Goal: Task Accomplishment & Management: Complete application form

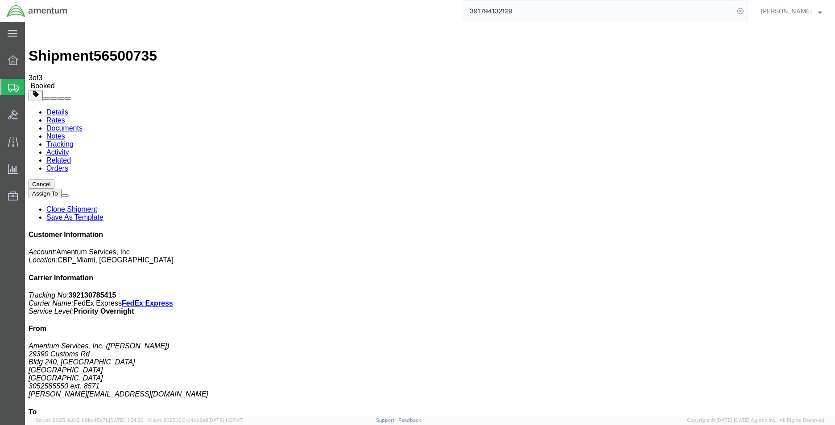
click at [0, 0] on span "Create Shipment" at bounding box center [0, 0] width 0 height 0
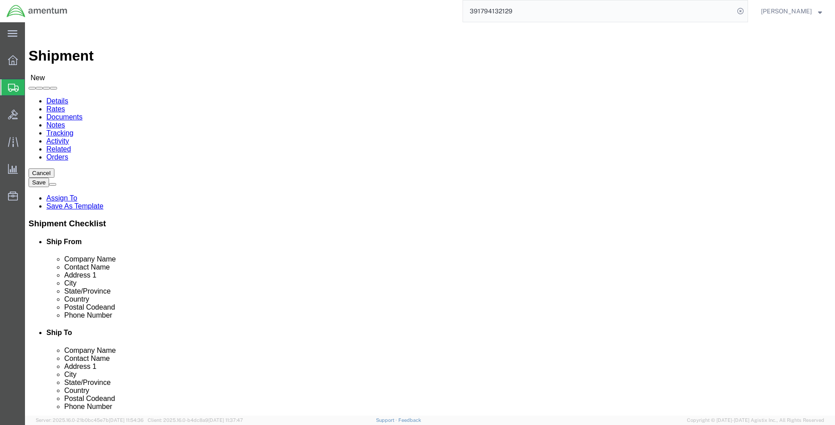
select select "MYPROFILE"
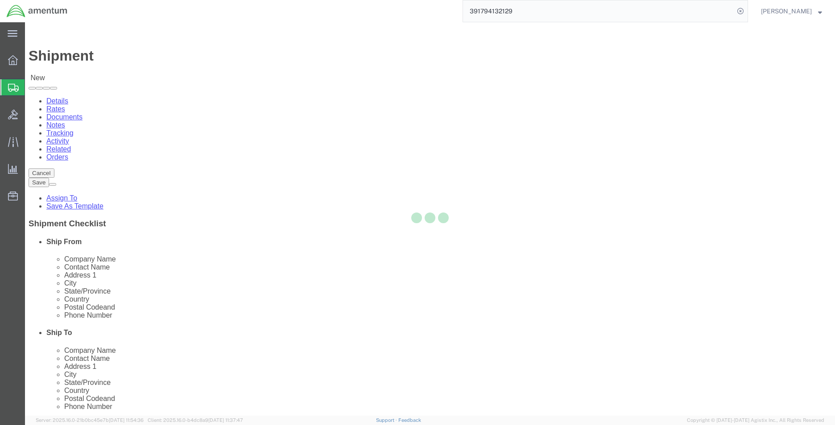
select select "FL"
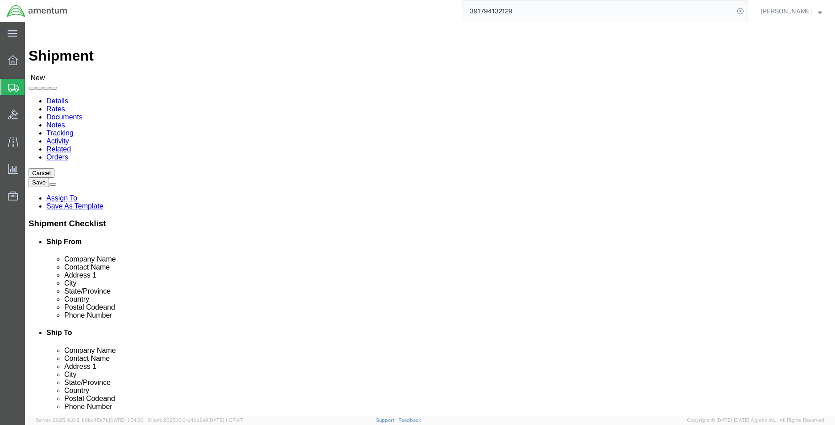
type input "ej"
select select "49930"
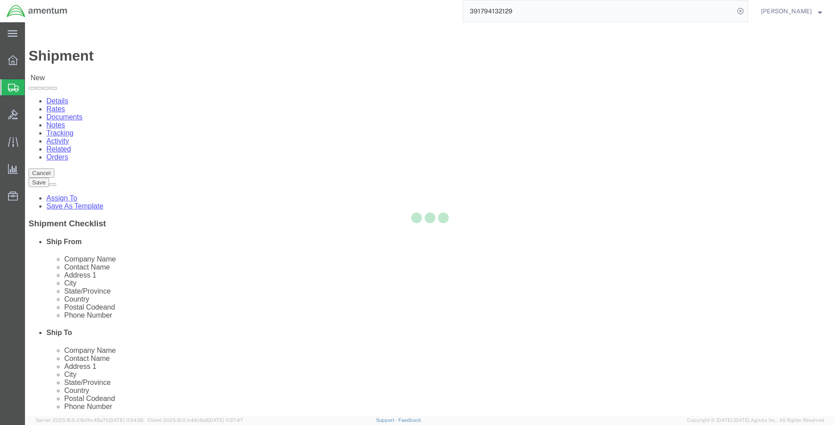
select select "FL"
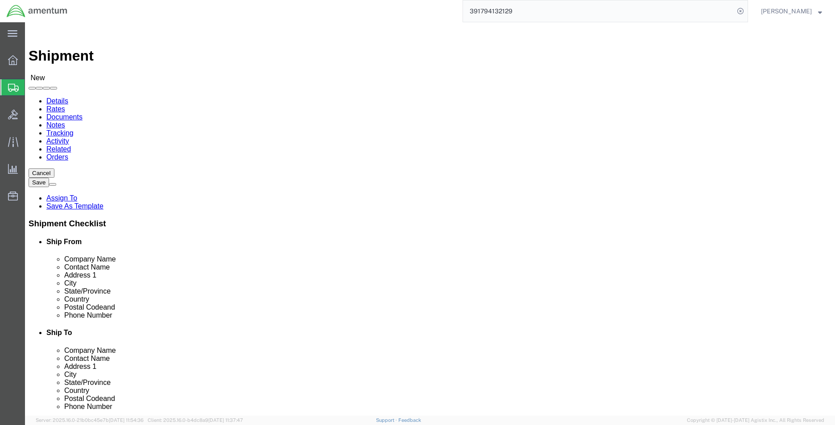
click input "text"
type input "3052585550"
type input "8571"
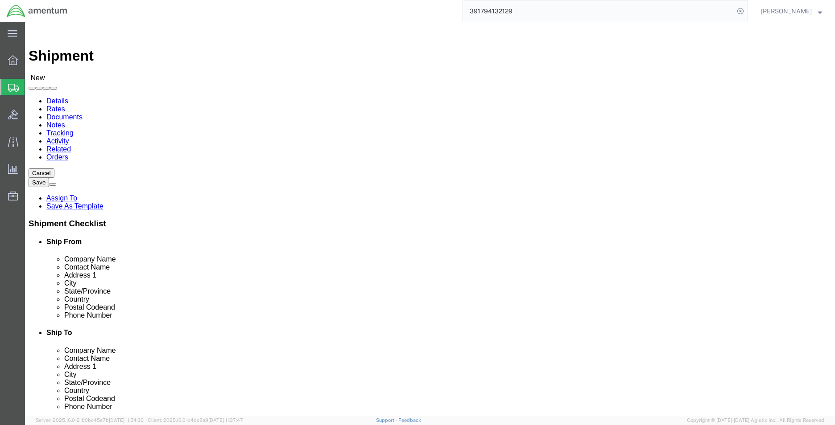
click input "text"
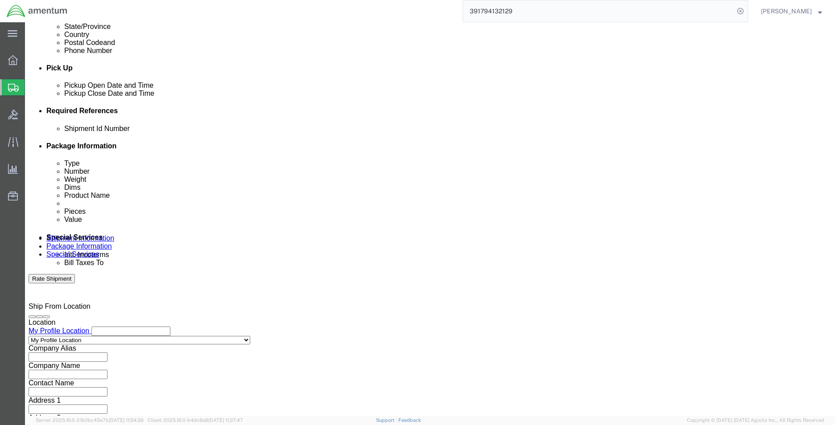
scroll to position [372, 0]
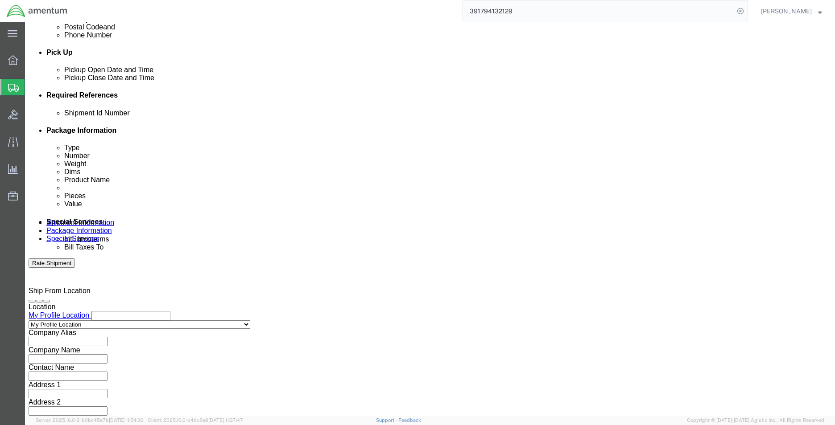
type input "ATTN: QA"
click div "Add reference"
click button "Add reference"
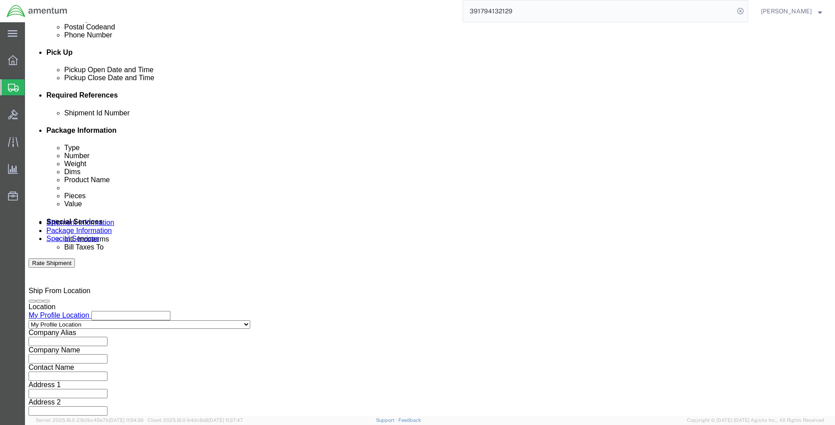
click button "Add reference"
click div
click button "button"
click select "Select Account Type Activity ID Airline Appointment Number ASN Batch Request # …"
select select "DEPT"
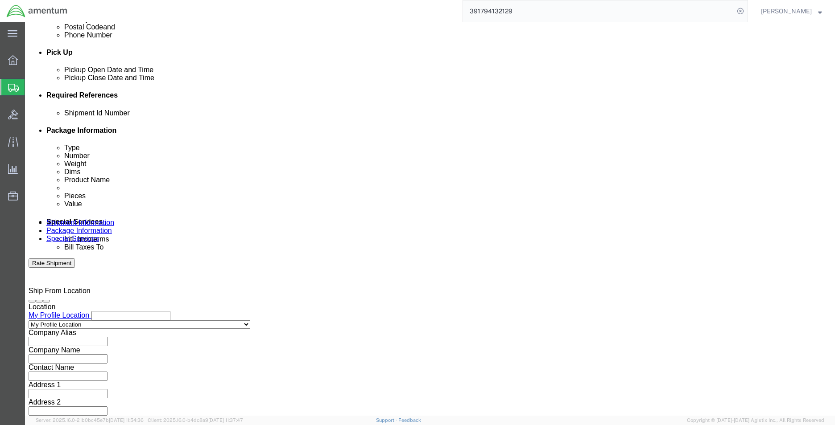
click select "Select Account Type Activity ID Airline Appointment Number ASN Batch Request # …"
click div "Select Account Type Activity ID Airline Appointment Number ASN Batch Request # …"
click input "text"
type input "CBP"
click select "Select Account Type Activity ID Airline Appointment Number ASN Batch Request # …"
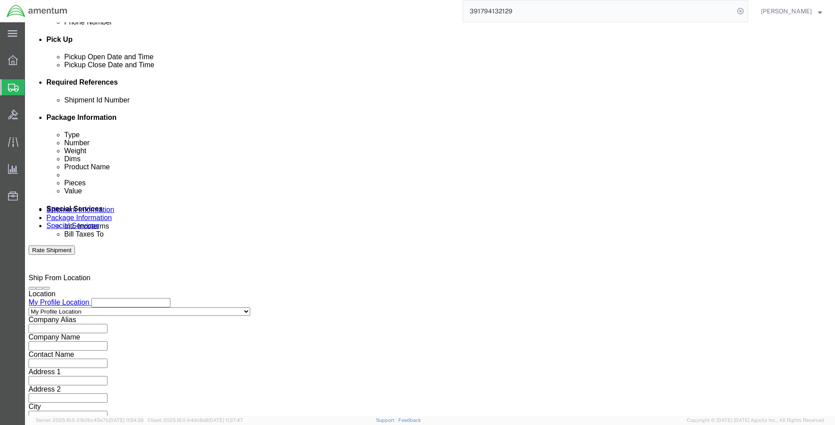
scroll to position [389, 0]
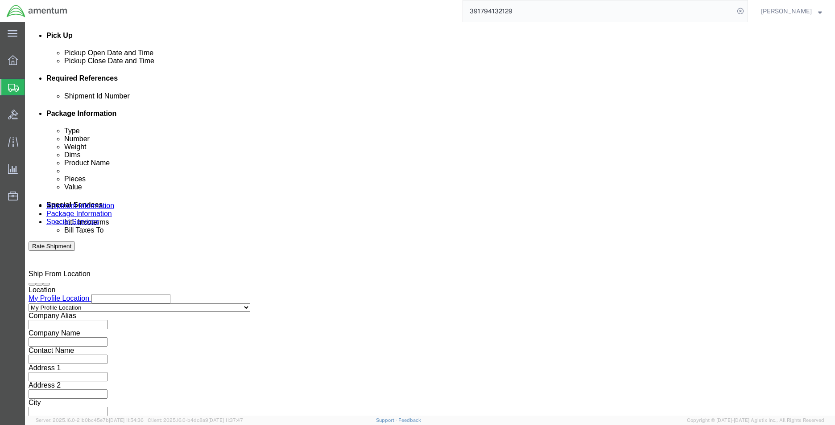
drag, startPoint x: 468, startPoint y: 160, endPoint x: 468, endPoint y: 167, distance: 7.6
click select "Select Account Type Activity ID Airline Appointment Number ASN Batch Request # …"
select select "PROJNUM"
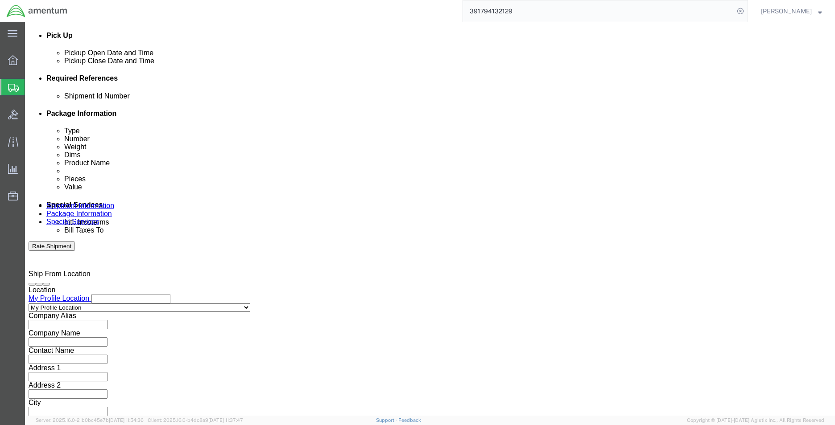
click select "Select Account Type Activity ID Airline Appointment Number ASN Batch Request # …"
click input "text"
click input "6118.03.03.2219.EMI.0000"
type input "6118.03.03.2219.000.EMI.0000"
click select "Select Account Type Activity ID Airline Appointment Number ASN Batch Request # …"
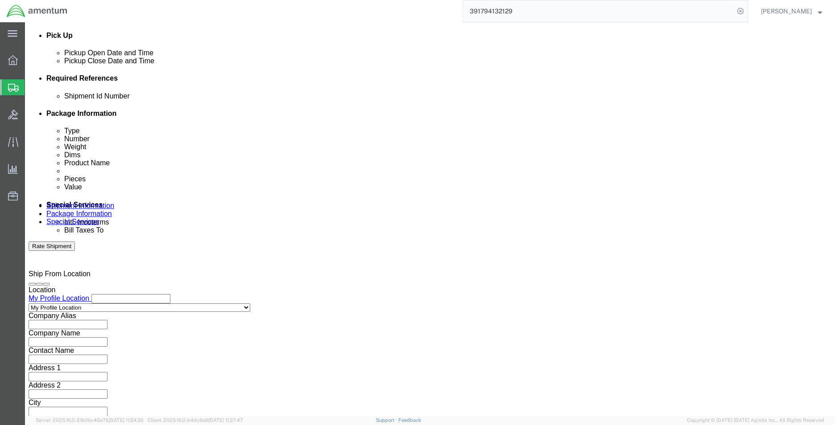
select select "CUSTREF"
click select "Select Account Type Activity ID Airline Appointment Number ASN Batch Request # …"
click input "text"
type input "6974A LOGBOOK"
click link "Package Information"
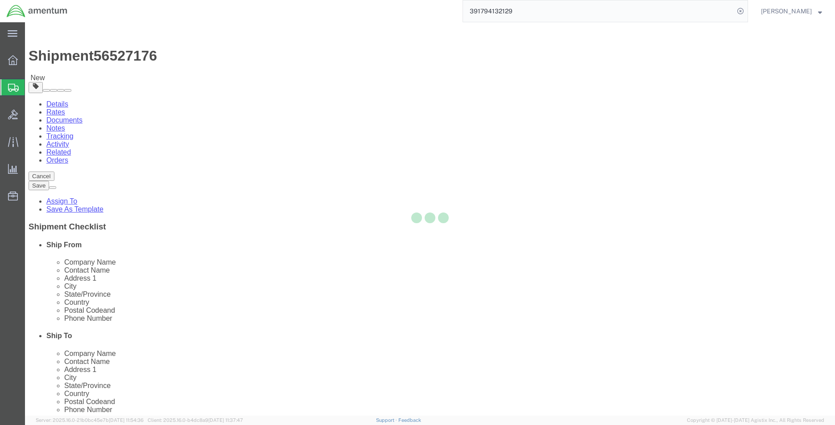
select select "CBOX"
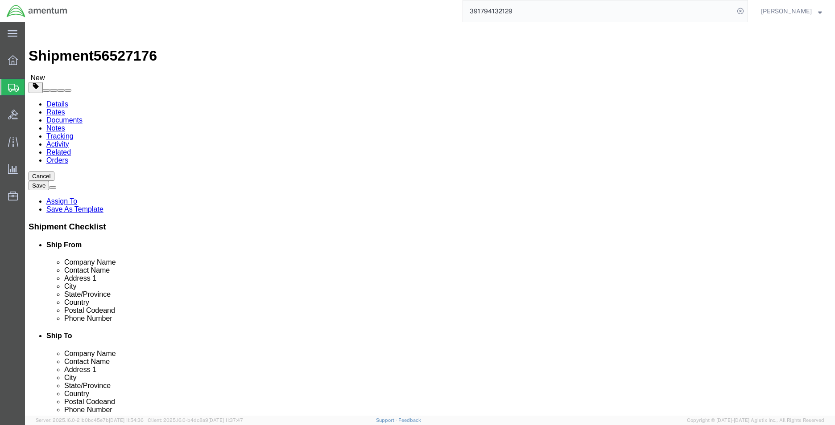
drag, startPoint x: 130, startPoint y: 189, endPoint x: 187, endPoint y: 191, distance: 57.1
click input "text"
type input "18"
type input "13"
type input "12"
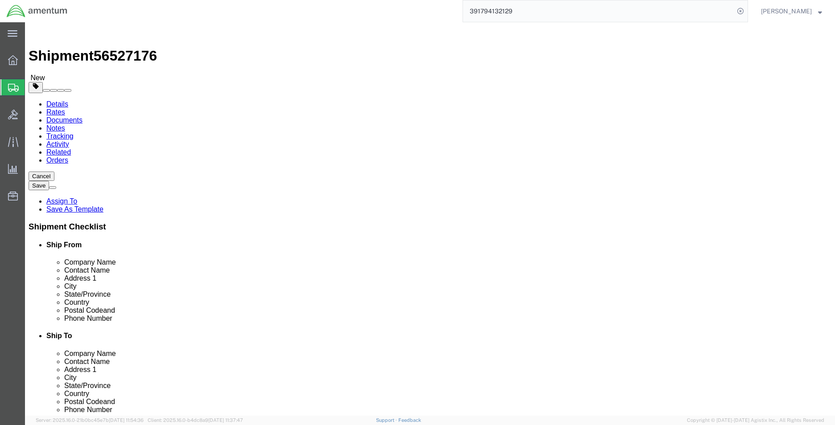
type input "13.00"
click link "Add Content"
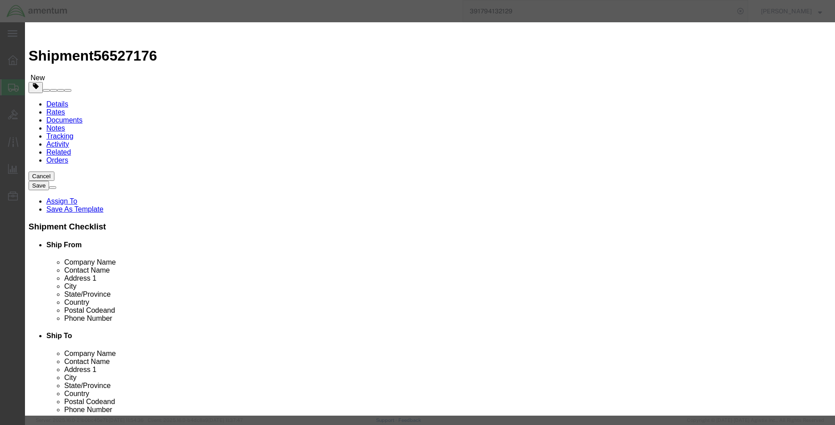
click input "text"
type input "LOGBOOK"
type input "1.00"
type input "0.01"
click button "Save & Close"
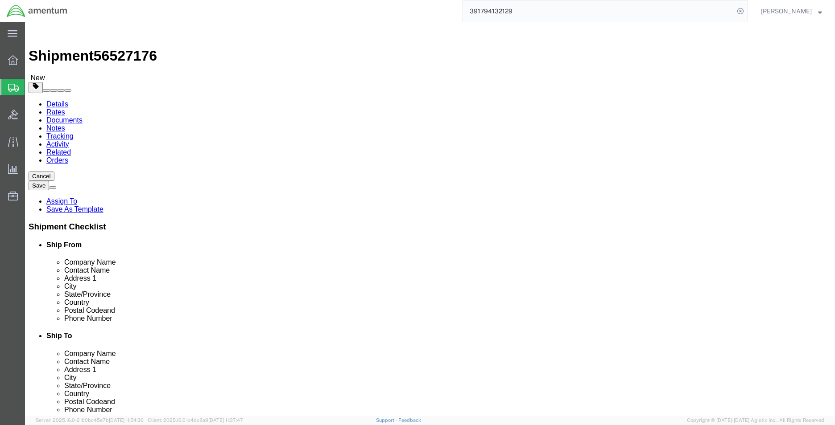
click span "56527176"
copy span "56527176"
click link "Shipment Information"
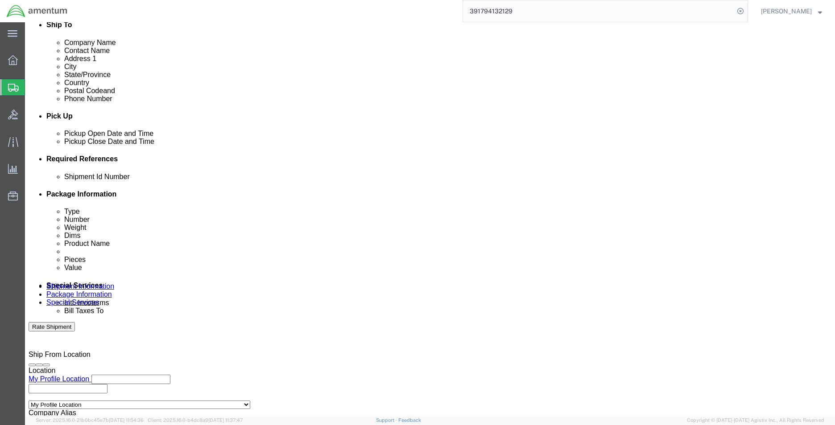
scroll to position [312, 0]
click input "text"
paste input "56527176"
type input "56527176"
click div "Rate Shipment"
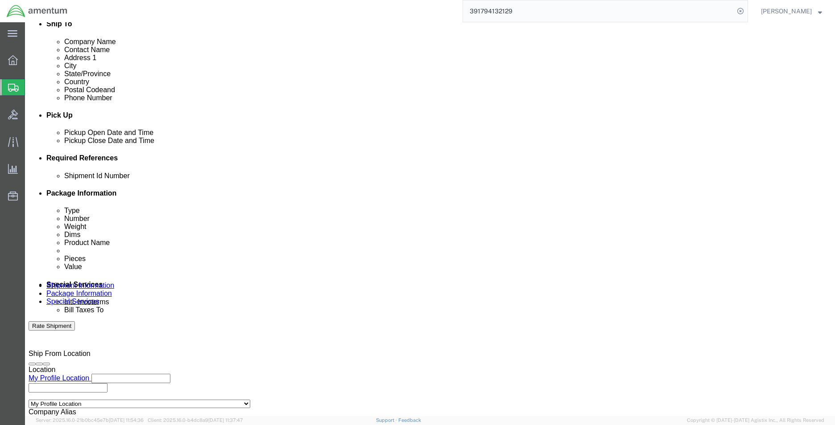
click button "Rate Shipment"
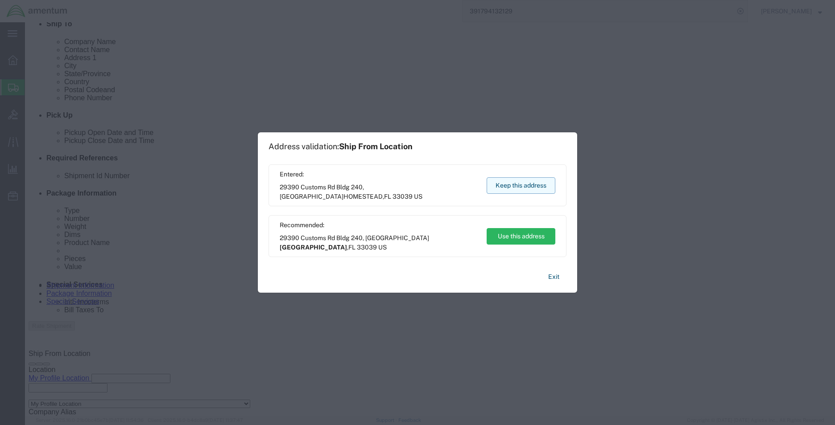
click at [519, 183] on button "Keep this address" at bounding box center [520, 185] width 69 height 16
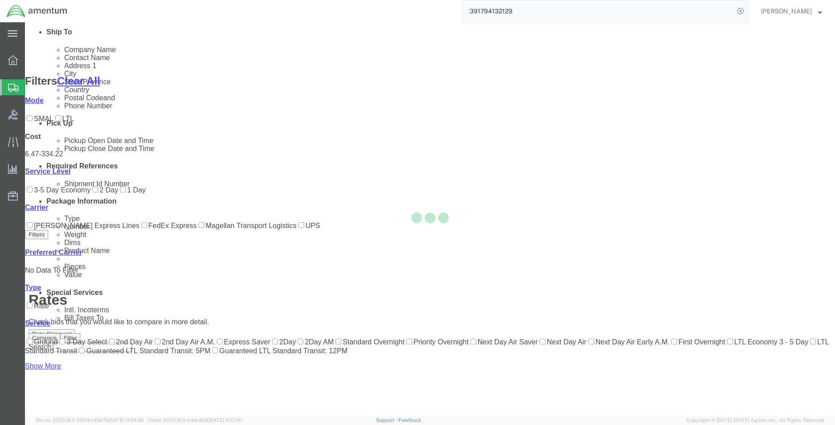
scroll to position [90, 0]
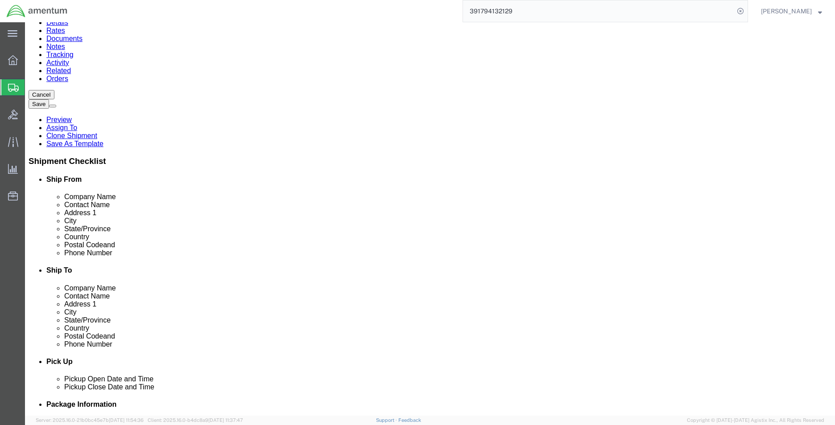
scroll to position [0, 0]
